Goal: Task Accomplishment & Management: Manage account settings

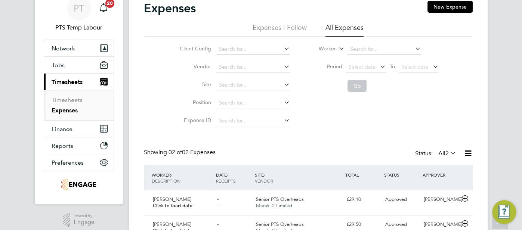
scroll to position [22, 0]
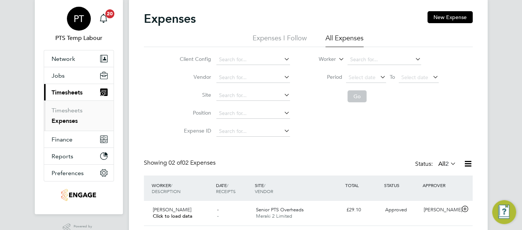
click at [78, 20] on span "PT" at bounding box center [79, 19] width 10 height 10
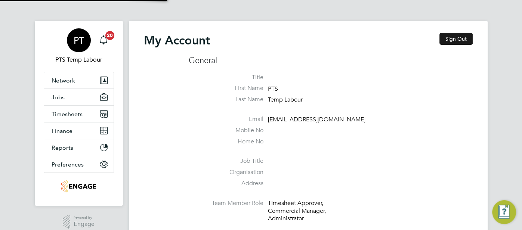
type input "pts.templabour@uk.g4s.com"
click at [452, 39] on button "Sign Out" at bounding box center [456, 39] width 33 height 12
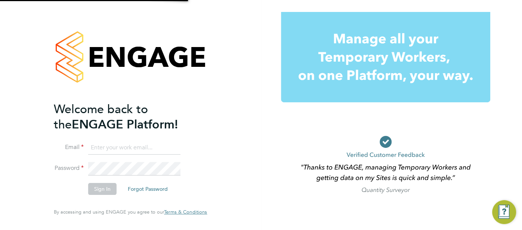
type input "pts.templabour@uk.g4s.com"
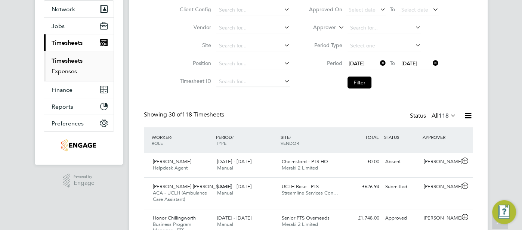
click at [71, 69] on link "Expenses" at bounding box center [64, 71] width 25 height 7
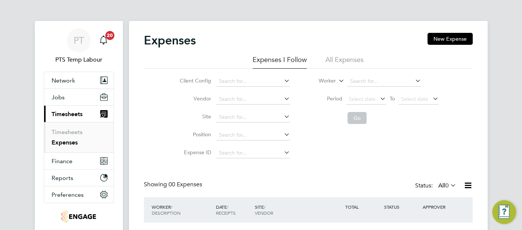
click at [328, 61] on li "All Expenses" at bounding box center [345, 61] width 38 height 13
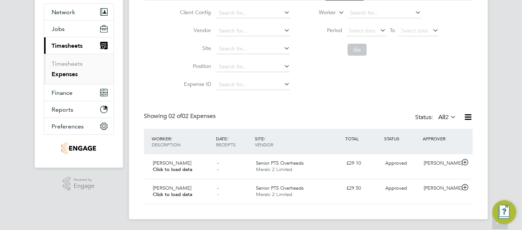
click at [446, 117] on span "2" at bounding box center [447, 117] width 3 height 7
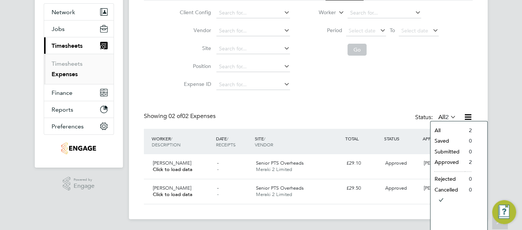
click at [303, 95] on div "Expenses New Expense Expenses I Follow All Expenses Client Config Vendor Site P…" at bounding box center [308, 84] width 329 height 240
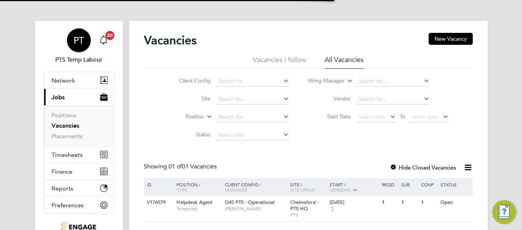
click at [74, 40] on span "PT" at bounding box center [79, 41] width 10 height 10
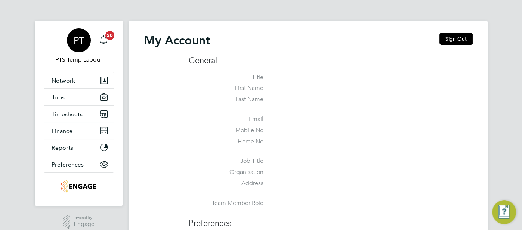
type input "pts.templabour@uk.g4s.com"
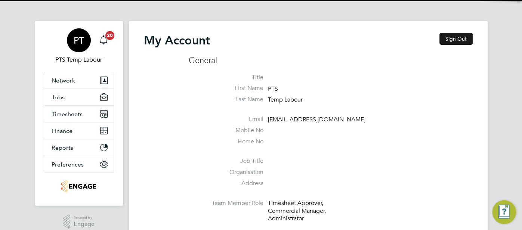
click at [455, 34] on button "Sign Out" at bounding box center [456, 39] width 33 height 12
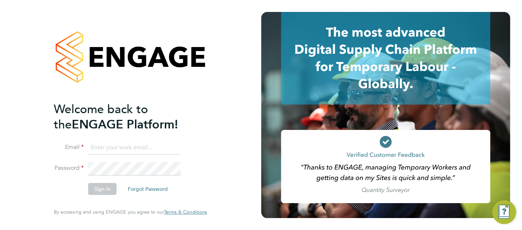
type input "pts.templabour@uk.g4s.com"
drag, startPoint x: 169, startPoint y: 148, endPoint x: 85, endPoint y: 149, distance: 84.5
click at [85, 149] on li "Email pts.templabour@uk.g4s.com" at bounding box center [127, 151] width 146 height 21
type input "cjs.templabour@uk.g4s.com"
click at [102, 192] on button "Sign In" at bounding box center [102, 189] width 28 height 12
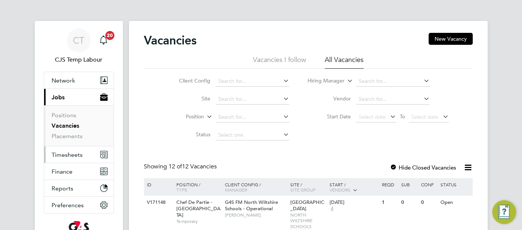
click at [73, 156] on span "Timesheets" at bounding box center [67, 154] width 31 height 7
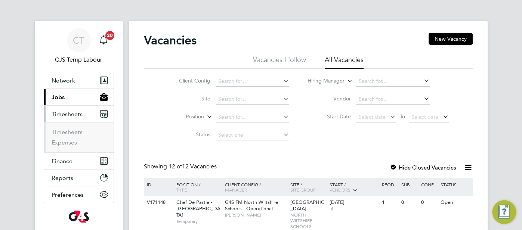
click at [69, 147] on ul "Timesheets Expenses" at bounding box center [79, 137] width 70 height 30
click at [68, 144] on link "Expenses" at bounding box center [64, 142] width 25 height 7
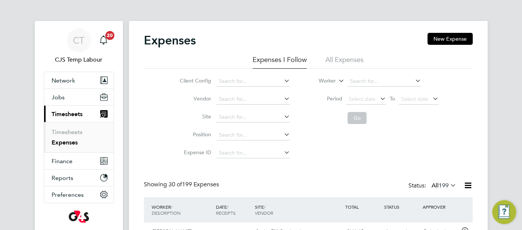
click at [335, 61] on li "All Expenses" at bounding box center [345, 61] width 38 height 13
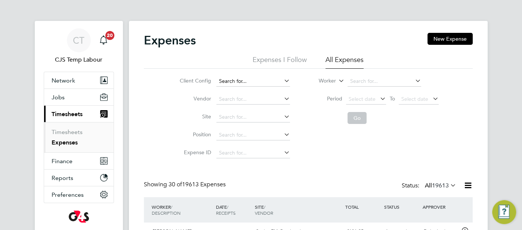
click at [252, 80] on input at bounding box center [253, 81] width 74 height 10
click at [299, 100] on li "(DNU) G4S PT S - FM Operational" at bounding box center [263, 102] width 95 height 10
type input "(DNU) G4S PTS - FM Operational"
click at [356, 118] on button "Go" at bounding box center [357, 118] width 19 height 12
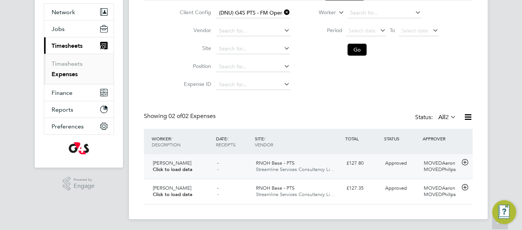
click at [376, 160] on div "£127.80" at bounding box center [363, 163] width 39 height 12
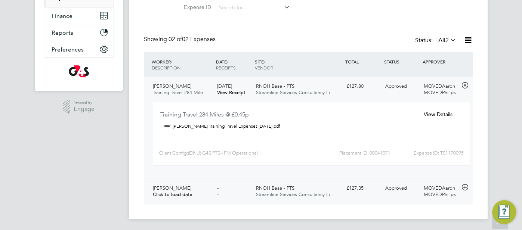
click at [393, 184] on div "Approved" at bounding box center [401, 188] width 39 height 12
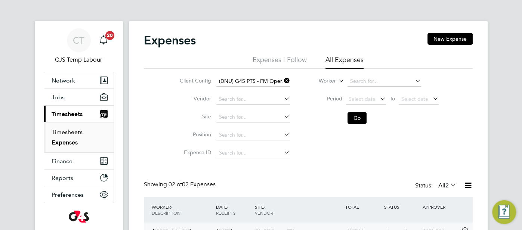
click at [69, 131] on link "Timesheets" at bounding box center [67, 132] width 31 height 7
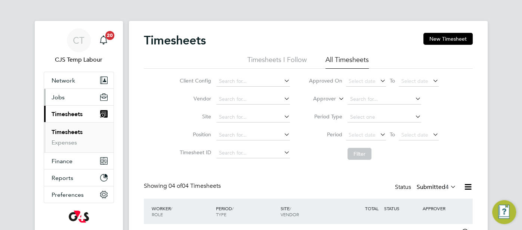
click at [57, 97] on span "Jobs" at bounding box center [58, 97] width 13 height 7
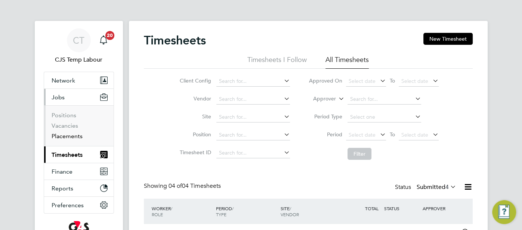
click at [71, 134] on link "Placements" at bounding box center [67, 136] width 31 height 7
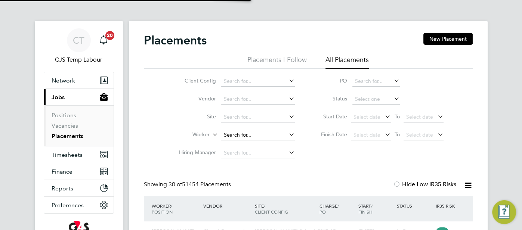
click at [239, 133] on input at bounding box center [258, 135] width 74 height 10
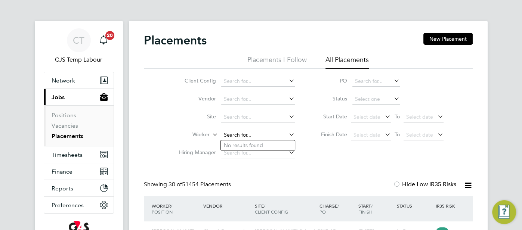
paste input "Joao Pedro Xavier Da Silva"
click at [267, 136] on input "Joao Pedro Xavier Da Silva" at bounding box center [258, 135] width 74 height 10
click at [250, 137] on input "Joao Pedro Xavier Da Silva" at bounding box center [258, 135] width 74 height 10
click at [277, 135] on input "Joao Xavier Da Silva" at bounding box center [258, 135] width 74 height 10
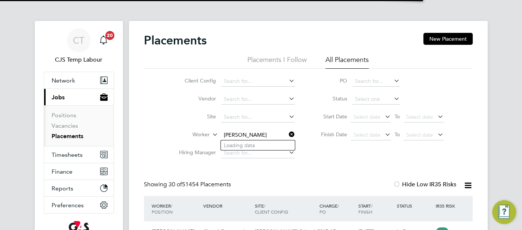
type input "Joao da silva"
click at [258, 131] on input at bounding box center [258, 135] width 74 height 10
paste input "Joao Pedro Xavier Da Silva"
click at [251, 138] on input "Joao Pedro Xavier" at bounding box center [258, 135] width 74 height 10
click at [259, 137] on input "Joao Xavier" at bounding box center [258, 135] width 74 height 10
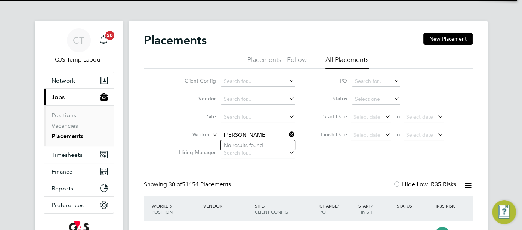
click at [238, 138] on input "Joao Xavier" at bounding box center [258, 135] width 74 height 10
click at [263, 144] on li "Joao Xavier" at bounding box center [268, 146] width 94 height 10
type input "[PERSON_NAME]"
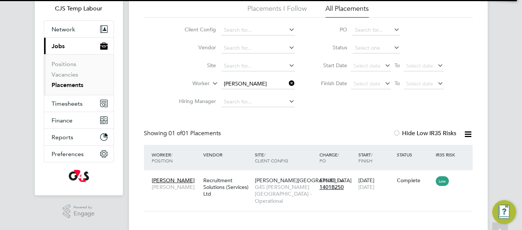
scroll to position [52, 0]
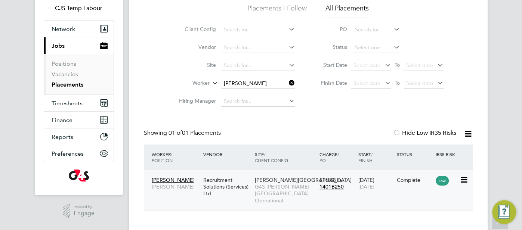
click at [366, 179] on div "21 Jan 2025 03 Aug 2025" at bounding box center [375, 183] width 39 height 21
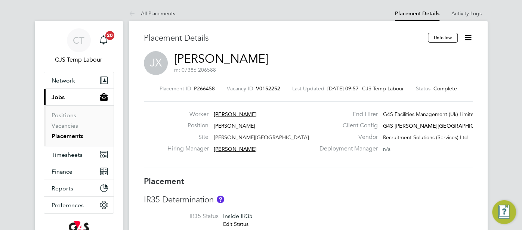
scroll to position [4, 3]
click at [465, 17] on li "Activity Logs" at bounding box center [467, 13] width 30 height 15
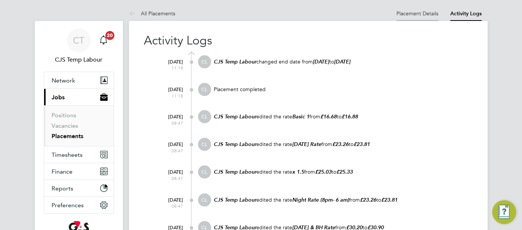
click at [422, 16] on link "Placement Details" at bounding box center [418, 13] width 42 height 7
